Goal: Obtain resource: Obtain resource

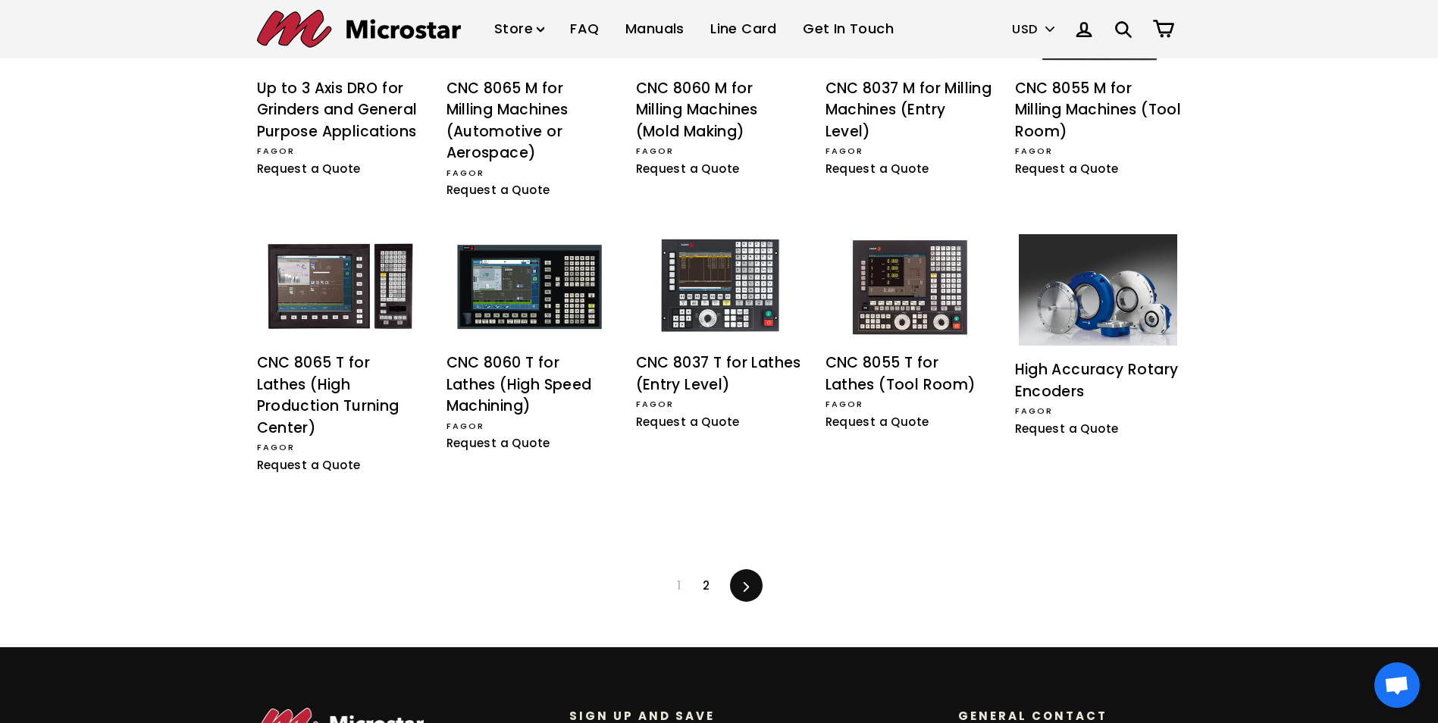
scroll to position [1137, 0]
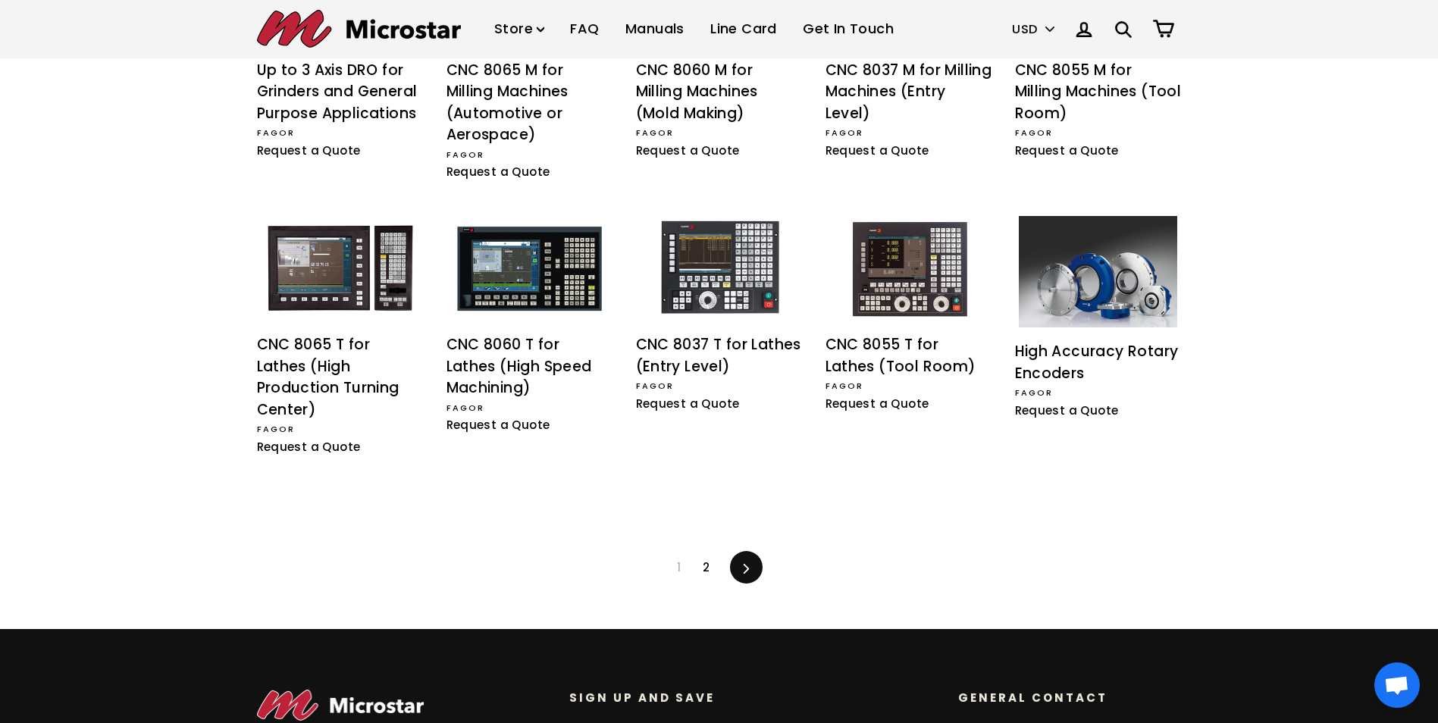
click at [700, 556] on link "2" at bounding box center [706, 567] width 25 height 23
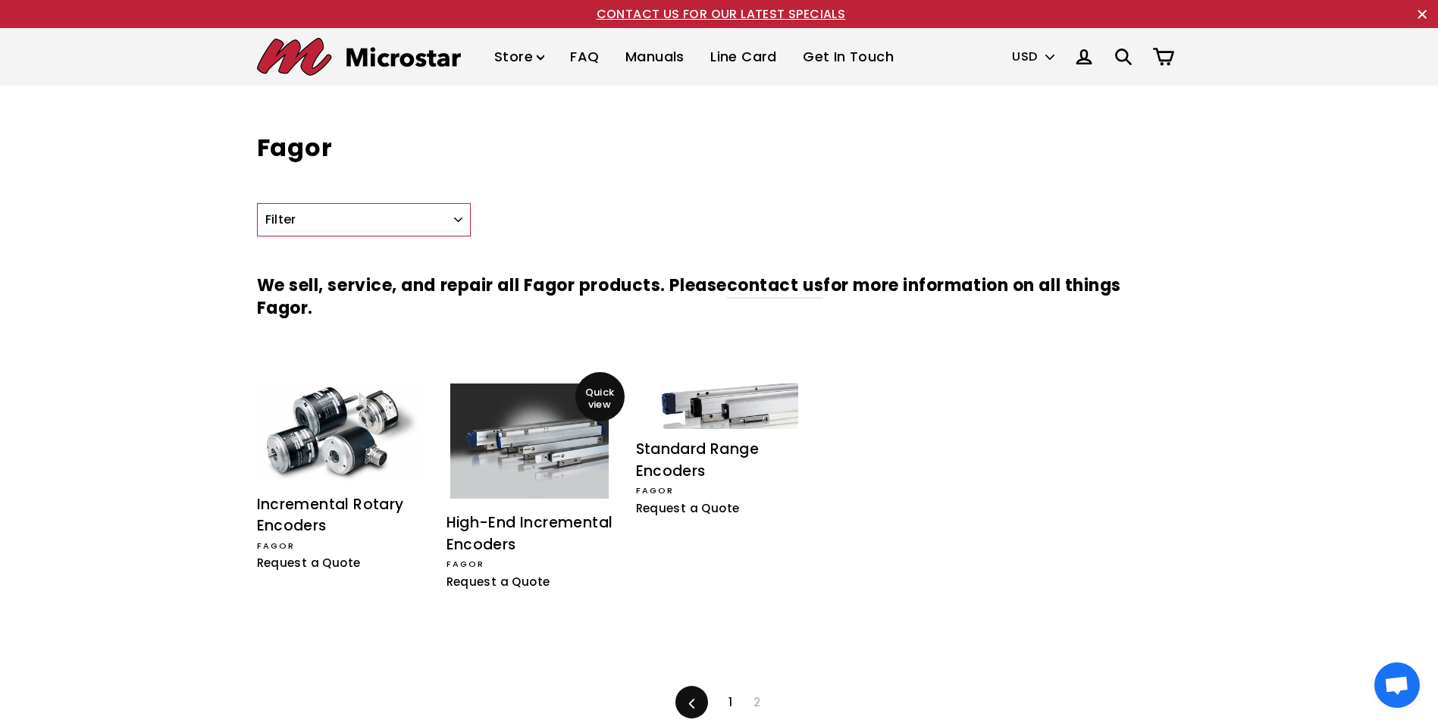
click at [544, 467] on img at bounding box center [529, 441] width 158 height 115
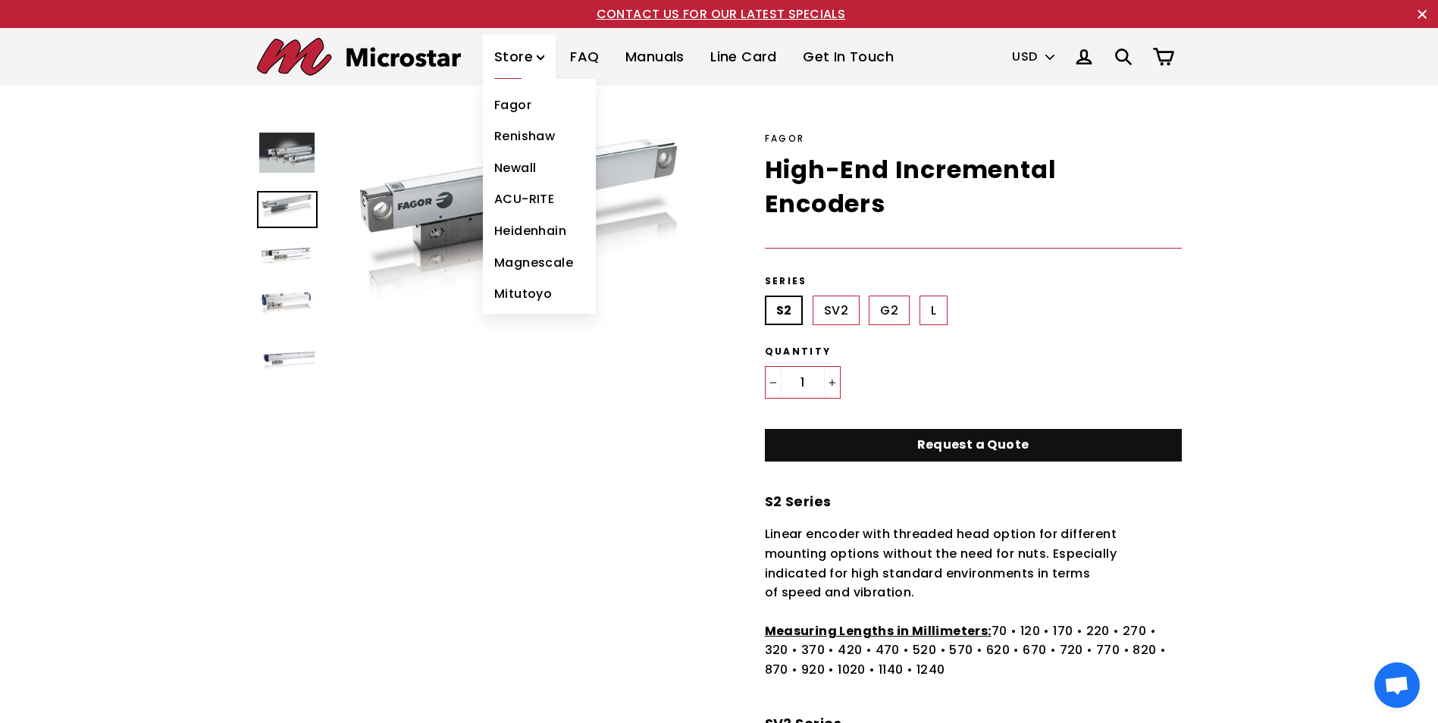
click at [522, 104] on link "Fagor" at bounding box center [539, 105] width 113 height 32
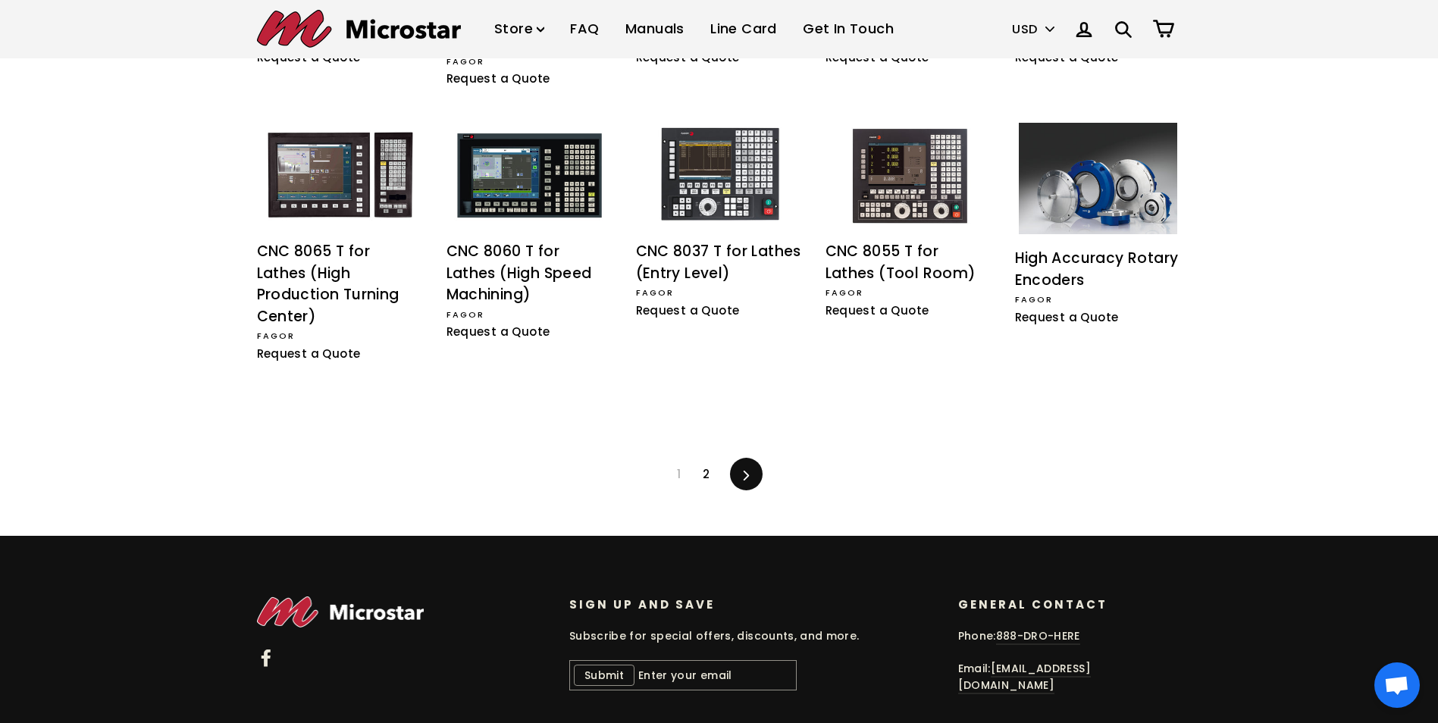
scroll to position [1238, 0]
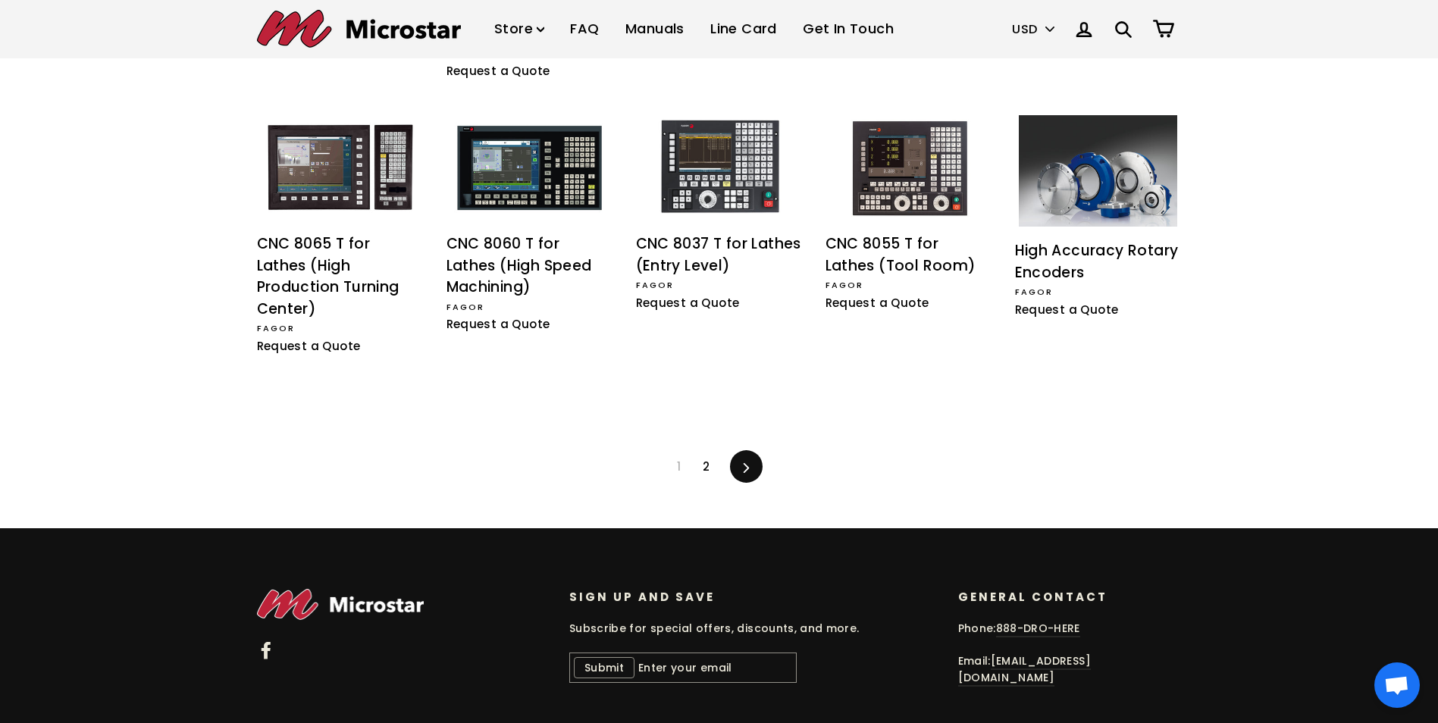
click at [706, 455] on link "2" at bounding box center [706, 466] width 25 height 23
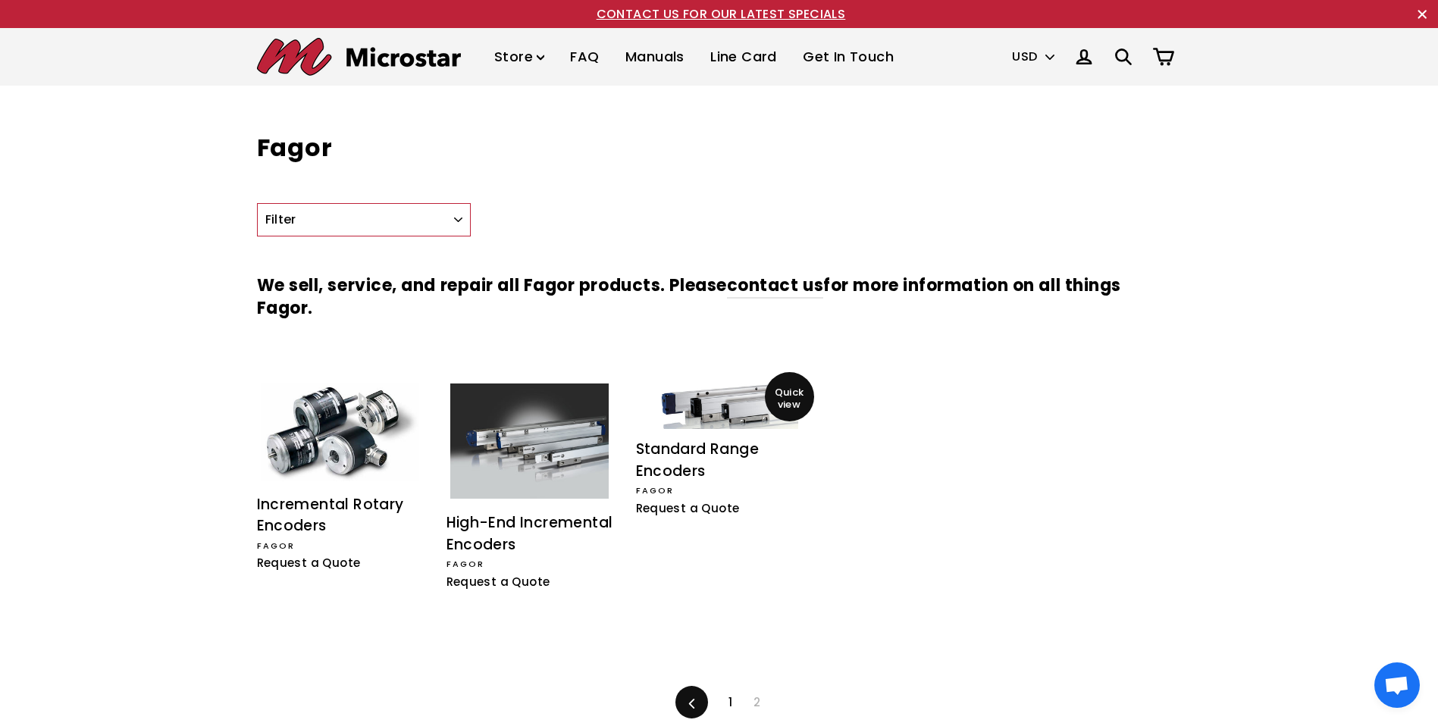
click at [727, 425] on img at bounding box center [719, 406] width 158 height 45
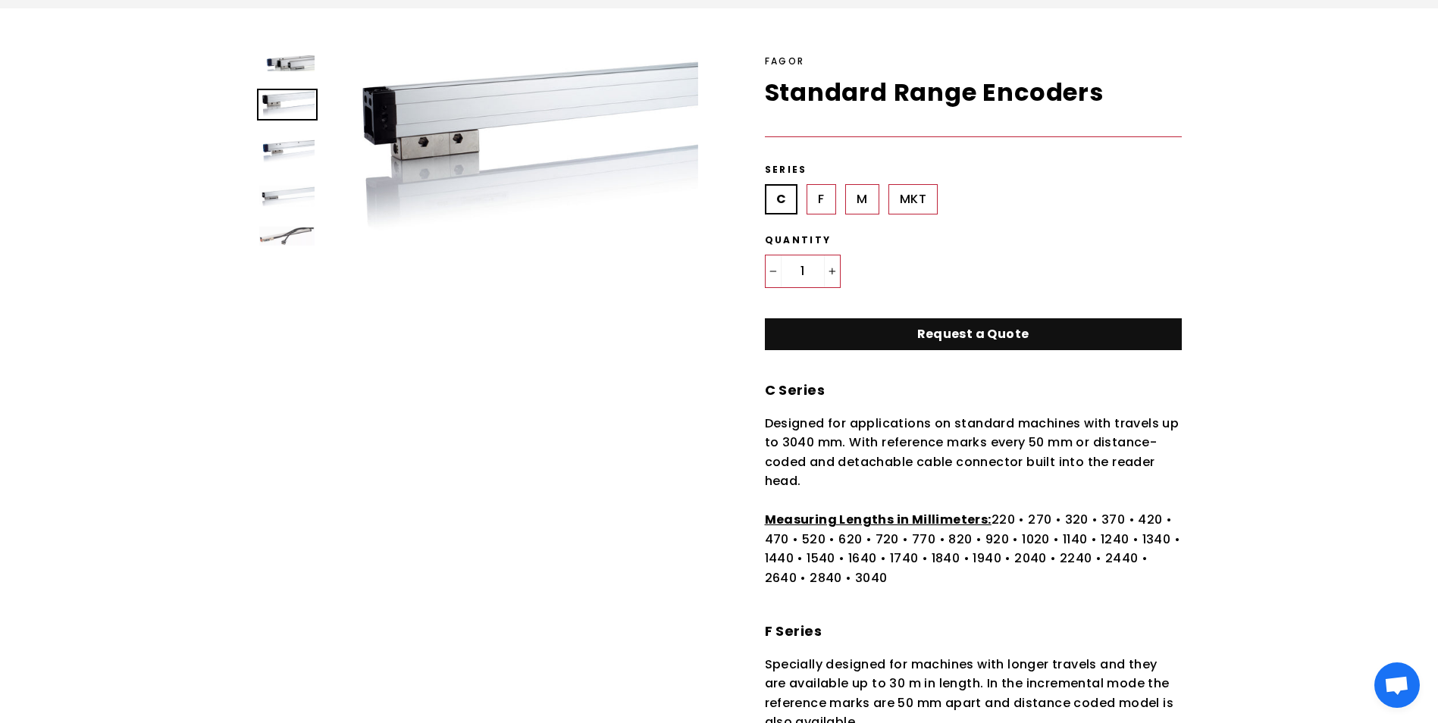
scroll to position [76, 0]
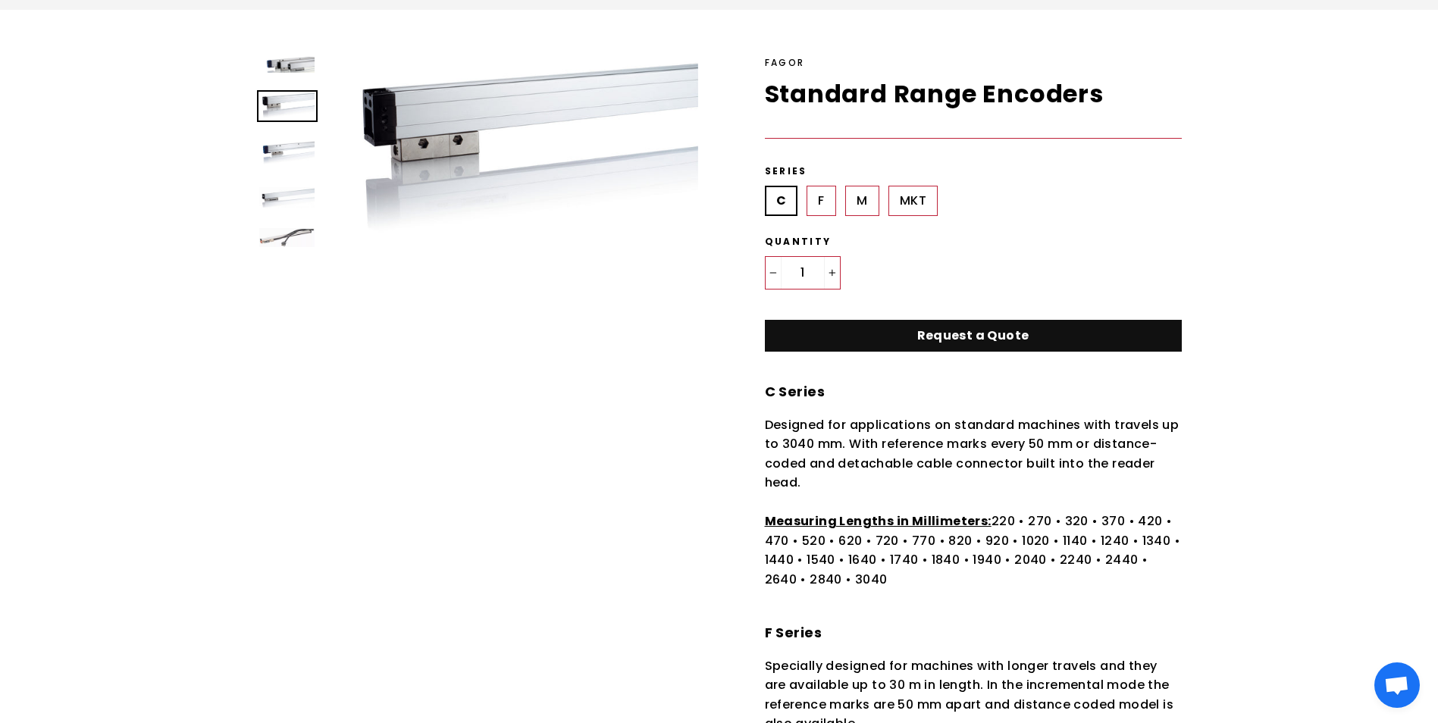
click at [284, 230] on img at bounding box center [286, 237] width 55 height 19
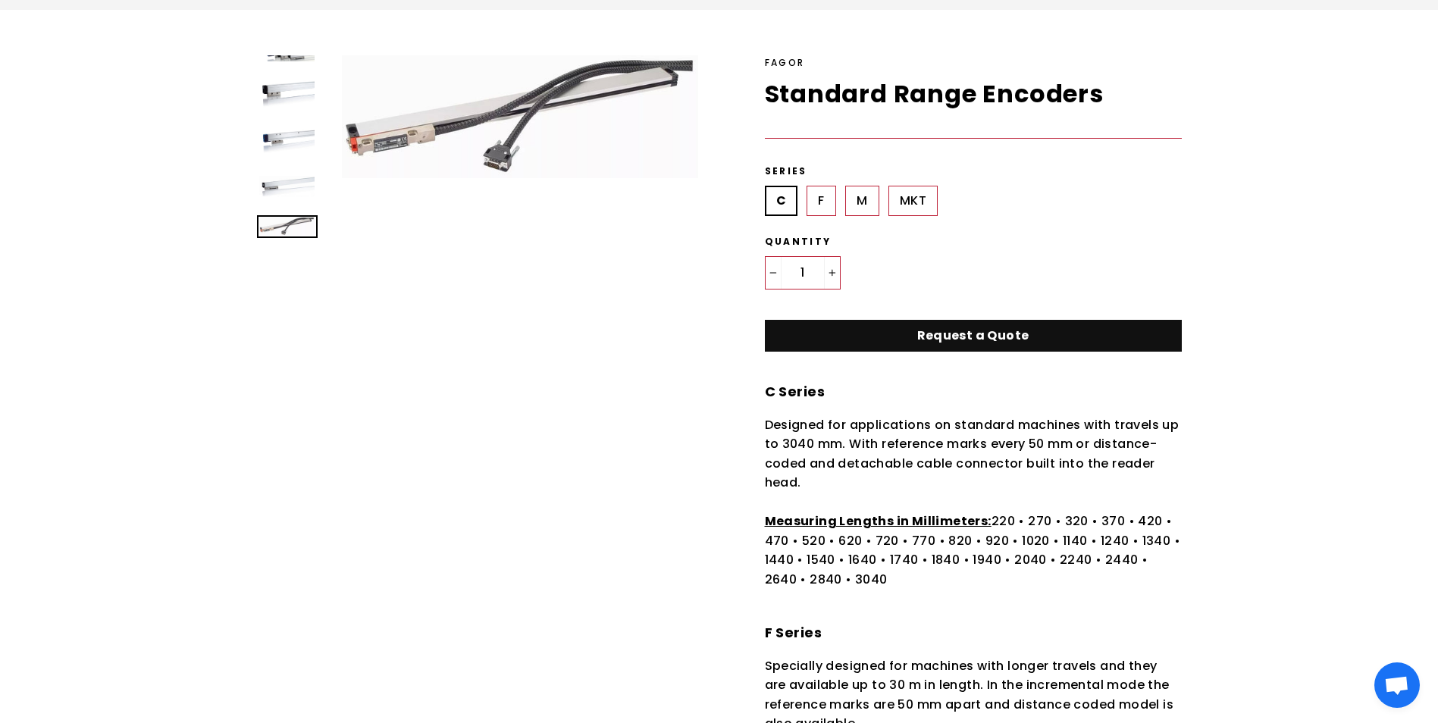
click at [287, 185] on img at bounding box center [286, 186] width 55 height 21
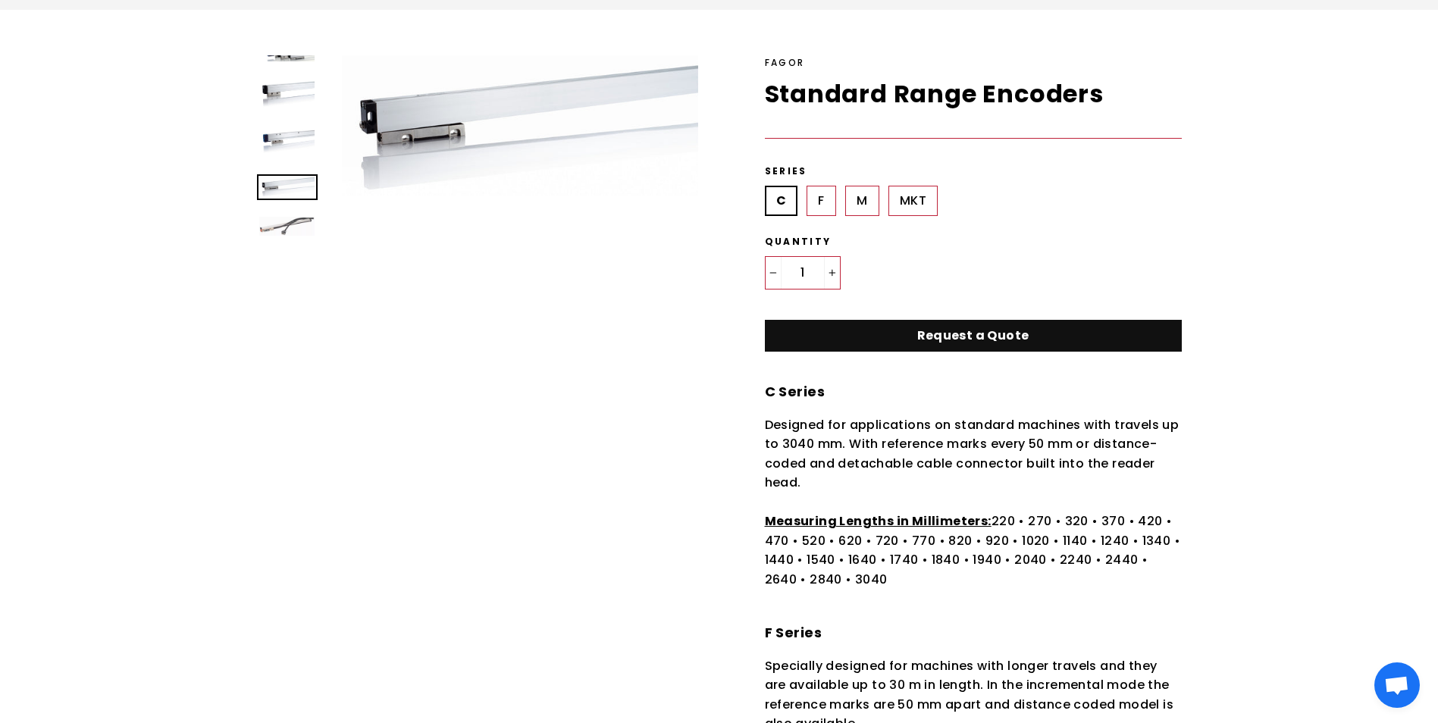
click at [294, 141] on img at bounding box center [286, 141] width 55 height 29
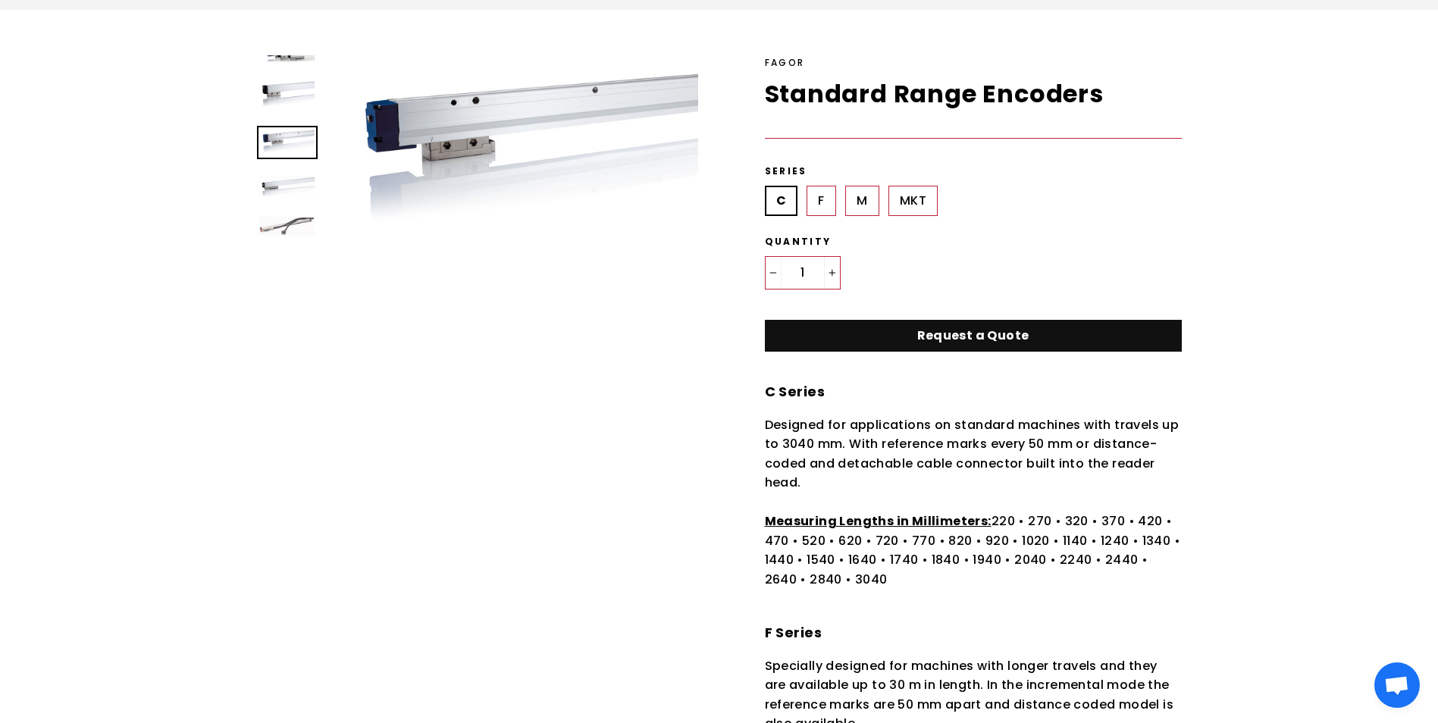
click at [295, 92] on img at bounding box center [286, 93] width 55 height 27
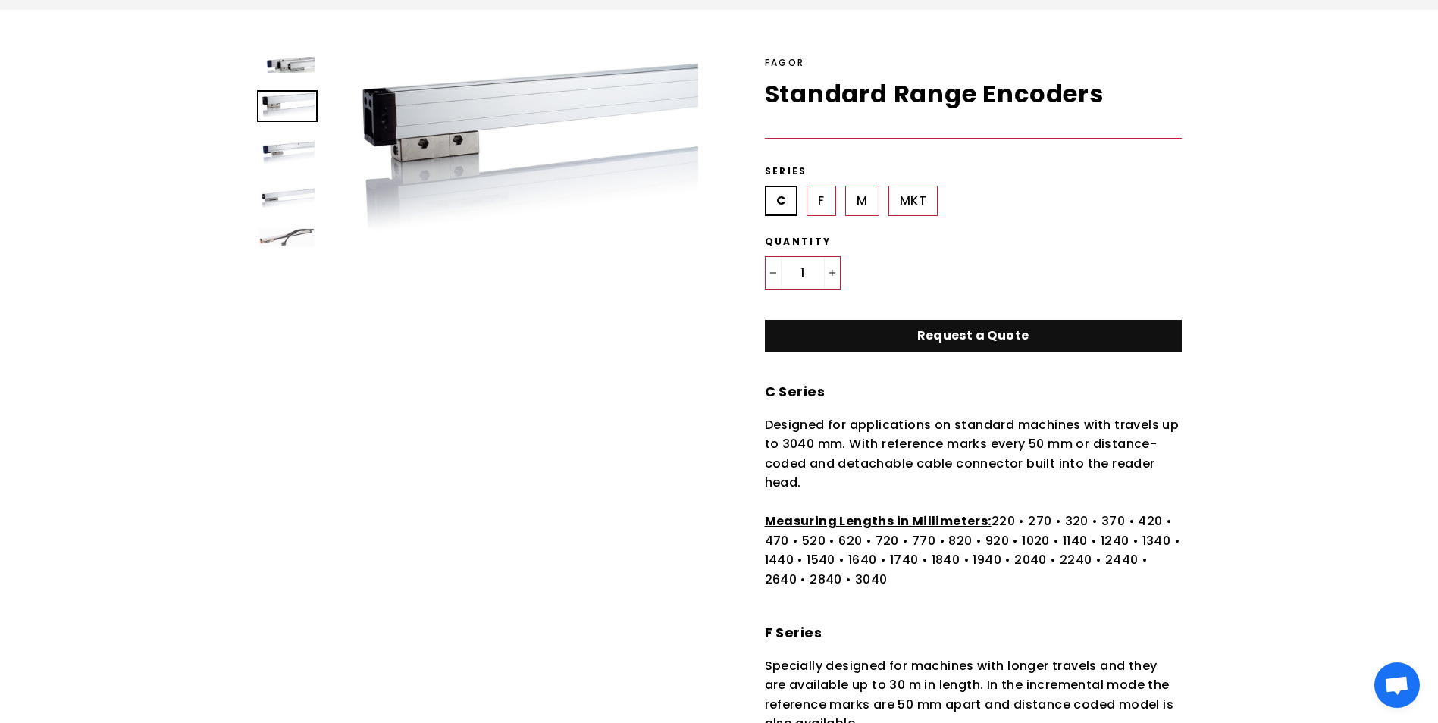
click at [299, 60] on img at bounding box center [286, 65] width 55 height 16
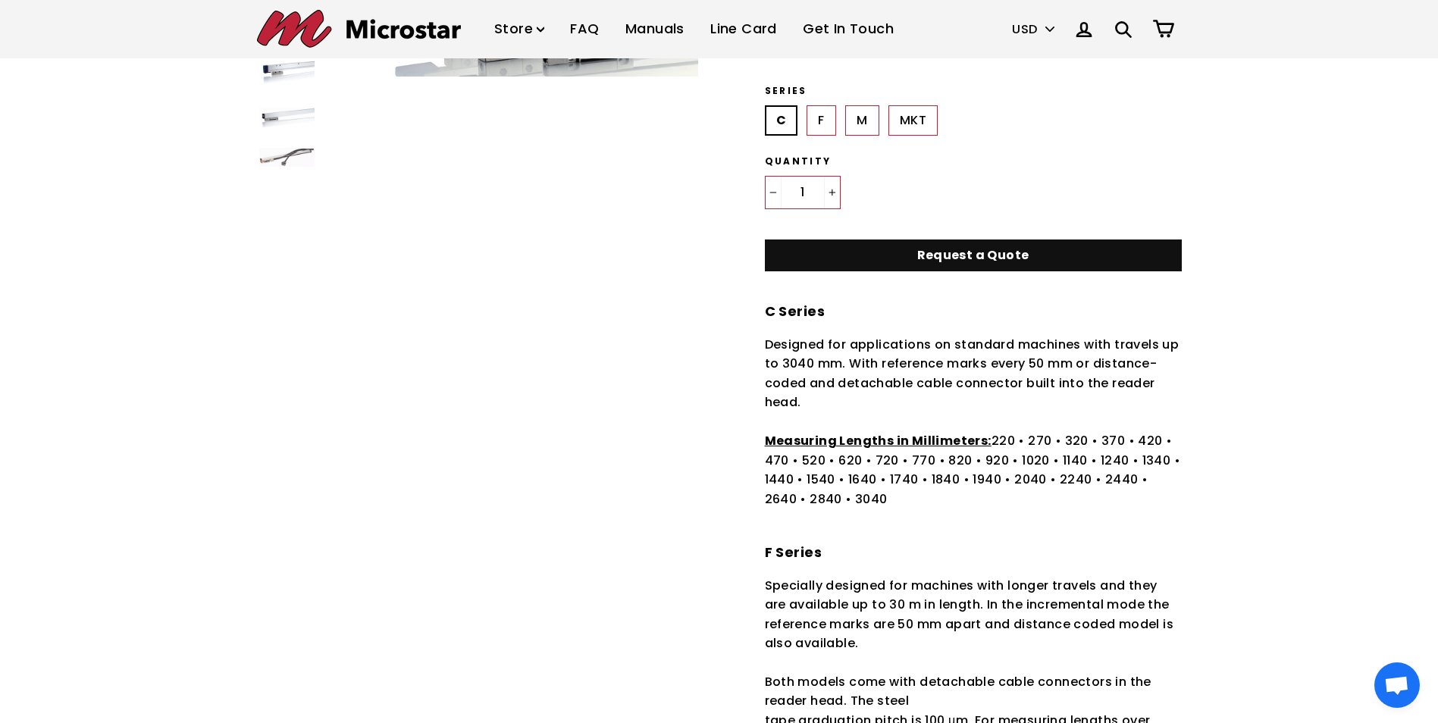
scroll to position [0, 0]
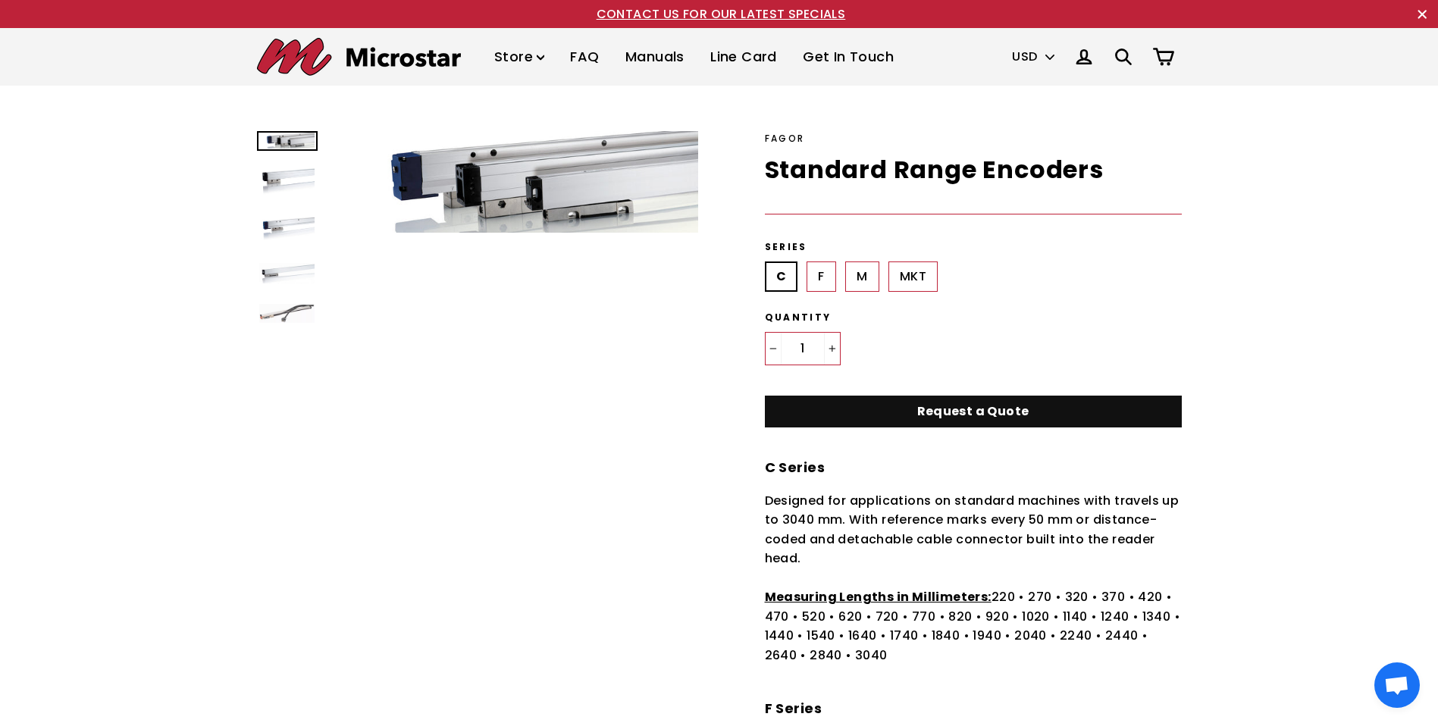
click at [646, 59] on link "Manuals" at bounding box center [655, 57] width 82 height 45
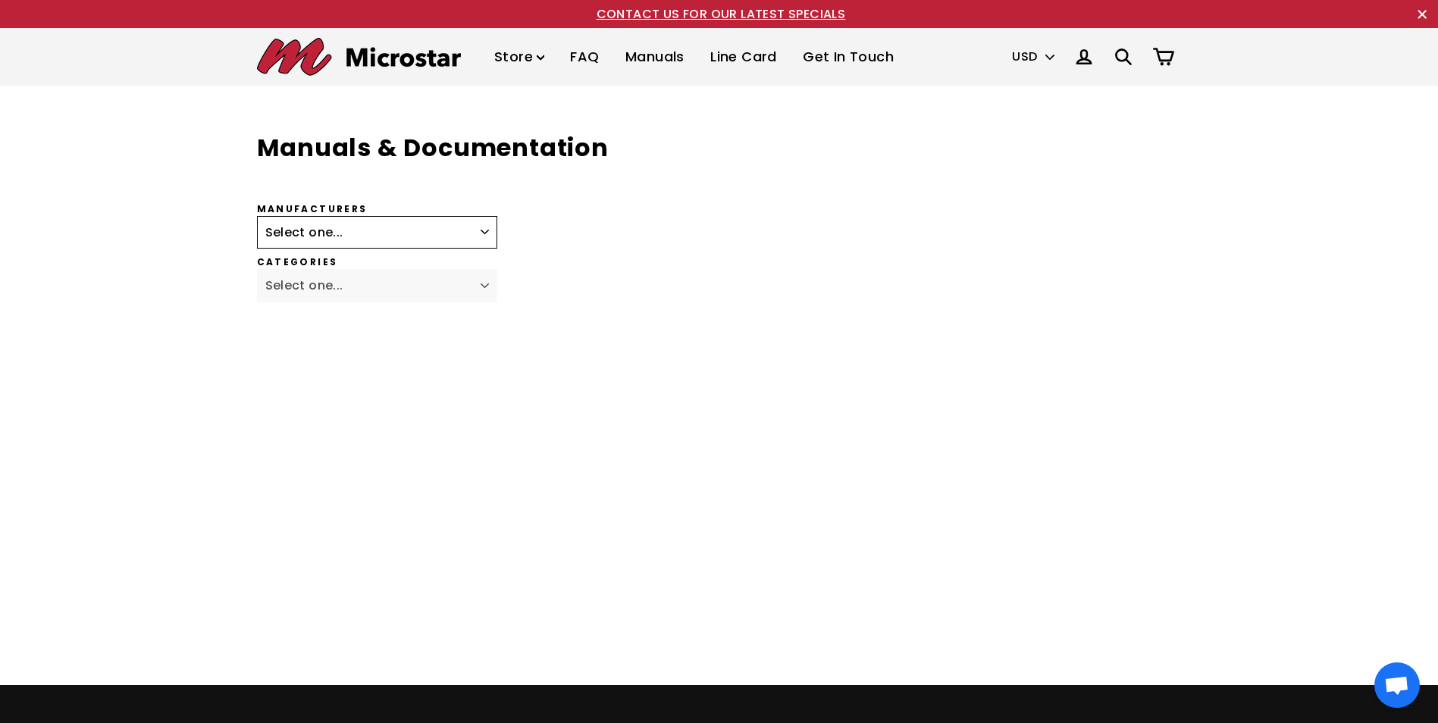
click at [488, 206] on div "Manufacturers Select one... Fagor Renishaw Newall ACU-RITE Heidenhain Magnescal…" at bounding box center [601, 225] width 688 height 45
select select "Fagor"
click at [257, 216] on select "Select one... Fagor Renishaw Newall ACU-RITE Heidenhain Magnescale Mitutoyo Met…" at bounding box center [377, 232] width 241 height 33
click at [481, 288] on select "Select one... Digital Readout CNC High Accuracy Rotary Encoders Incremental Rot…" at bounding box center [377, 285] width 241 height 33
select select "Standard Range Encoders"
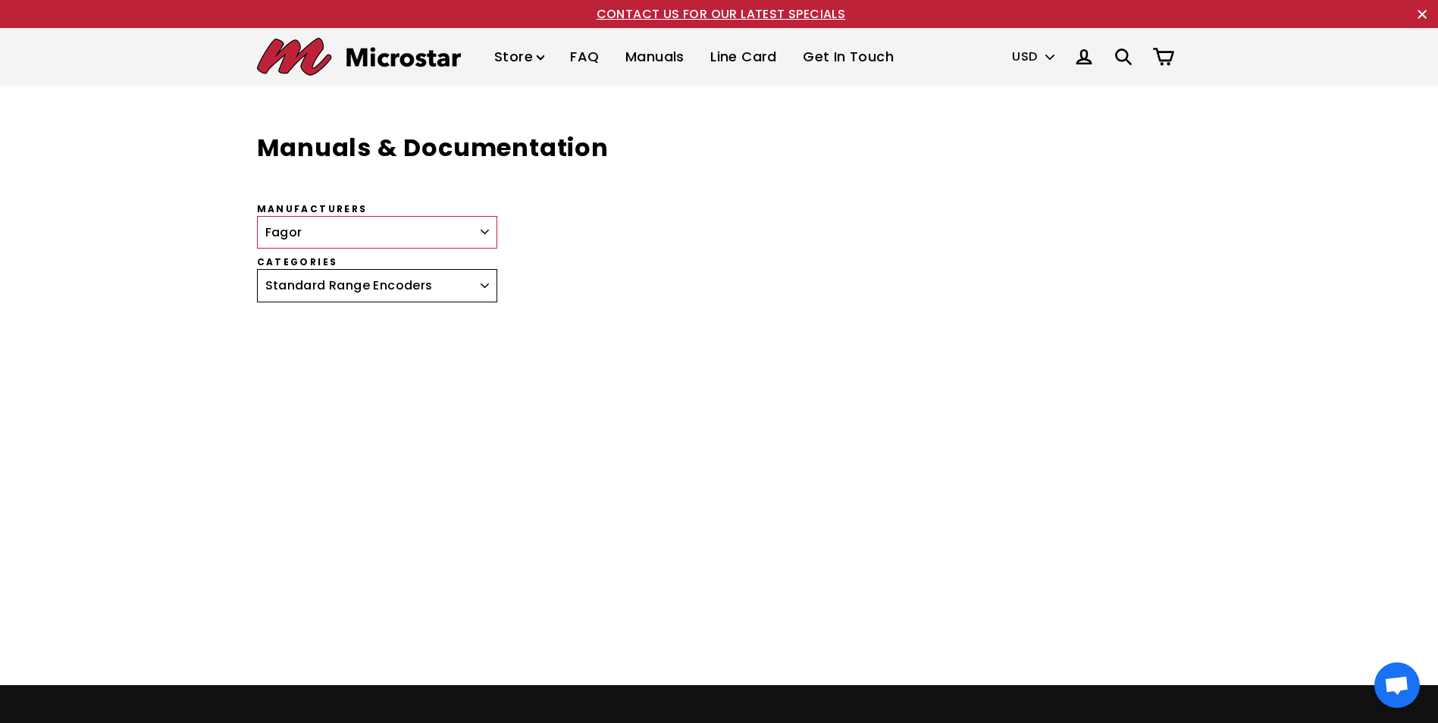
click at [257, 269] on select "Select one... Digital Readout CNC High Accuracy Rotary Encoders Incremental Rot…" at bounding box center [377, 285] width 241 height 33
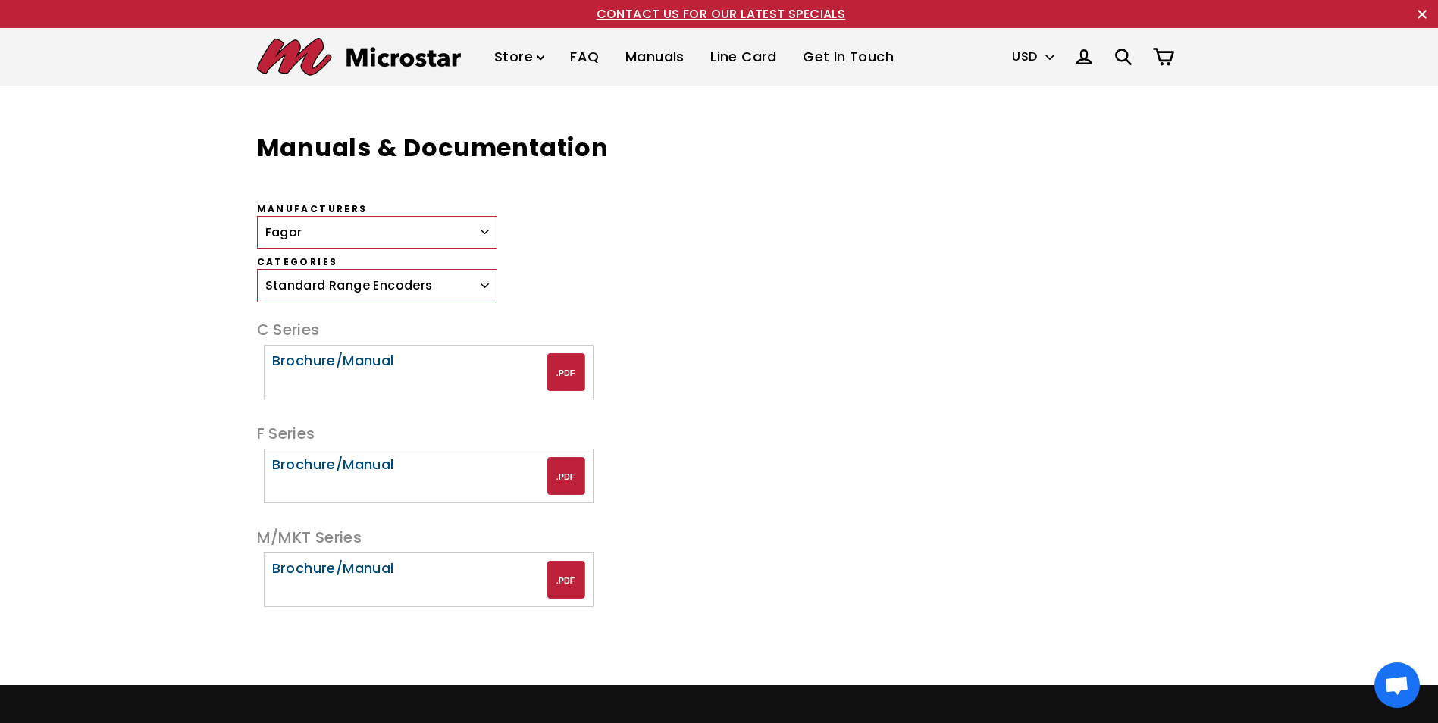
click at [559, 371] on div at bounding box center [566, 372] width 38 height 38
